Goal: Find contact information: Find contact information

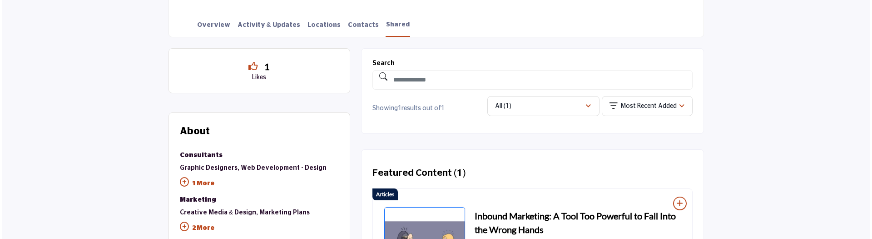
scroll to position [227, 0]
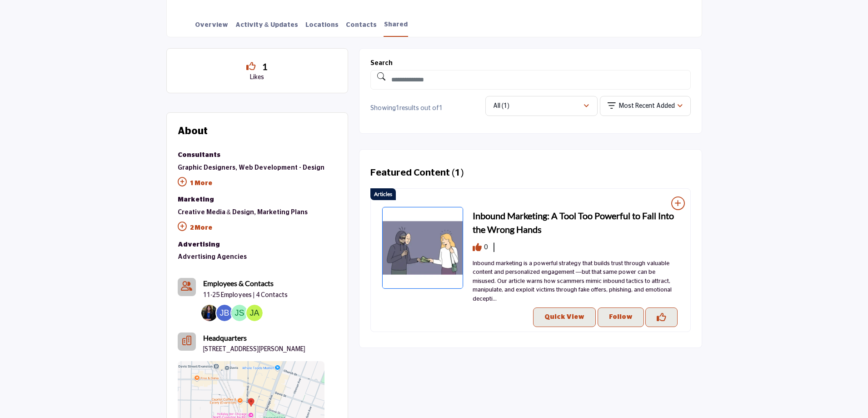
click at [208, 238] on img at bounding box center [209, 312] width 16 height 16
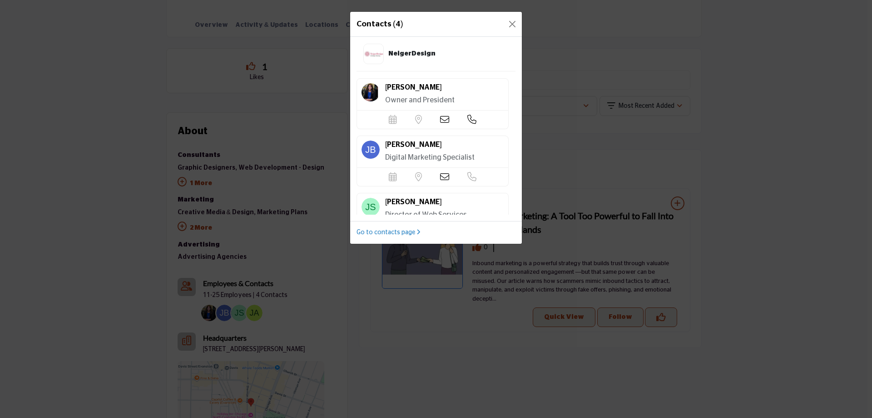
drag, startPoint x: 439, startPoint y: 24, endPoint x: 487, endPoint y: 264, distance: 244.1
click at [488, 238] on div "Contacts (4) NeigerDesign Carol Neiger Owner and President" at bounding box center [436, 209] width 872 height 418
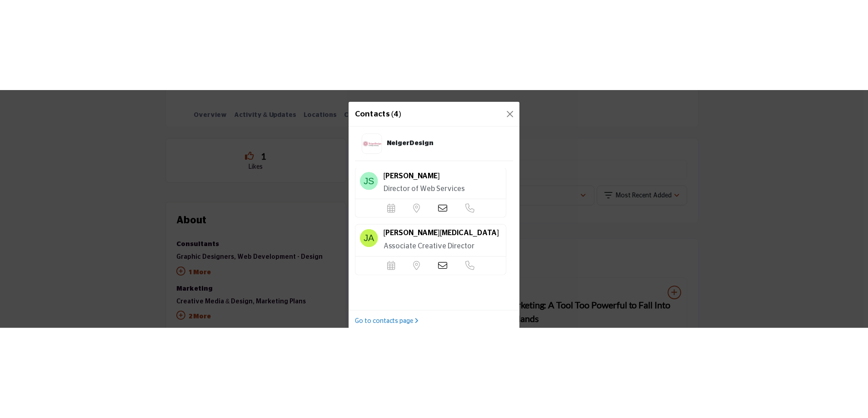
scroll to position [16, 0]
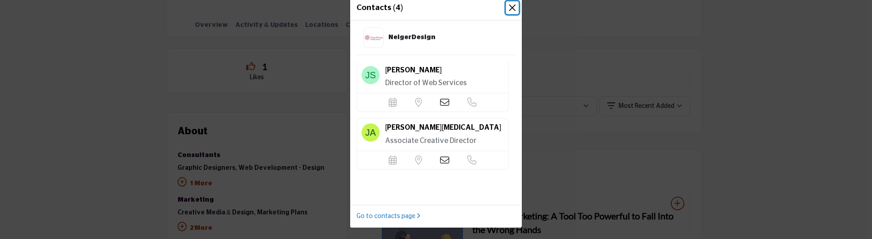
click at [507, 10] on button "Close" at bounding box center [512, 7] width 13 height 13
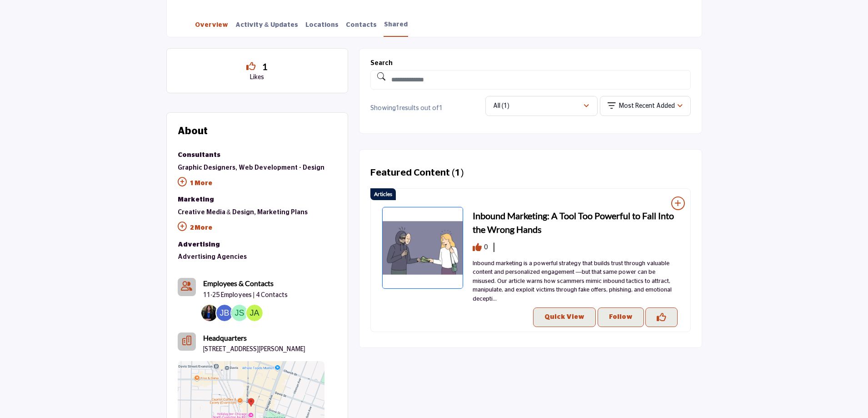
click at [213, 28] on link "Overview" at bounding box center [211, 28] width 34 height 16
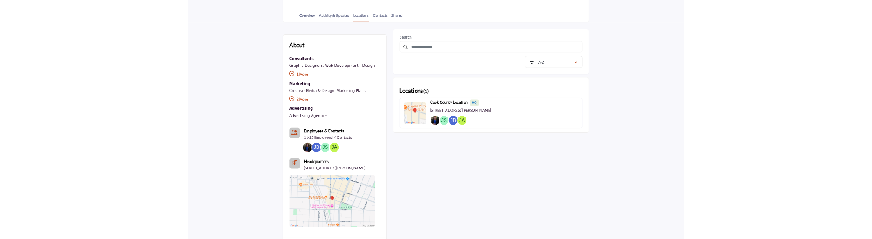
scroll to position [273, 0]
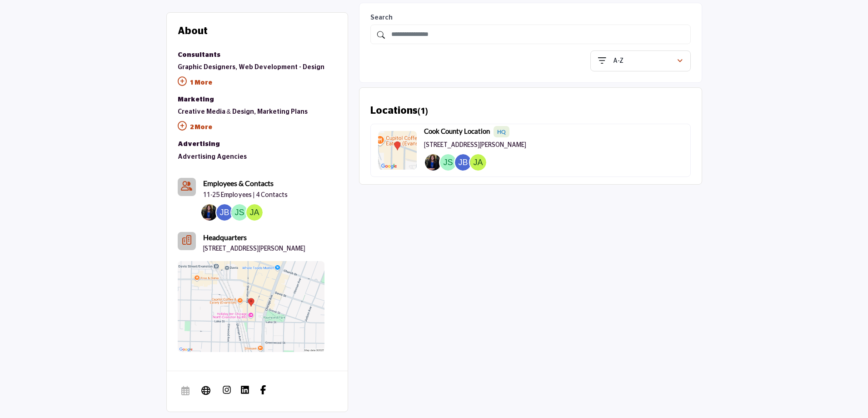
click at [446, 163] on img at bounding box center [448, 162] width 16 height 16
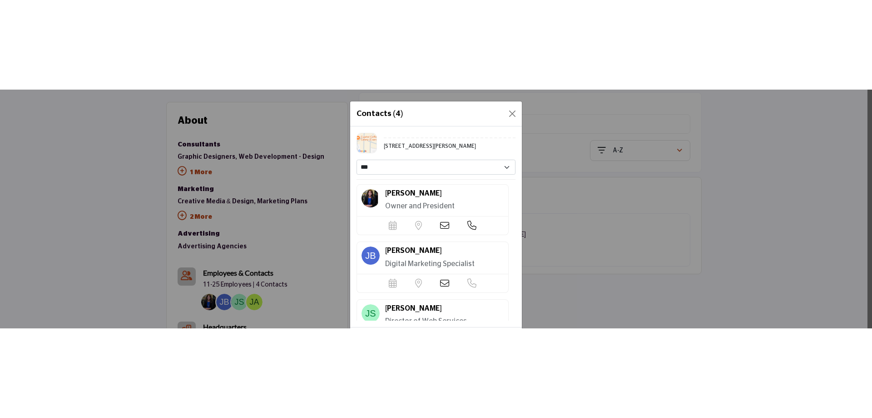
scroll to position [115, 0]
